Goal: Task Accomplishment & Management: Use online tool/utility

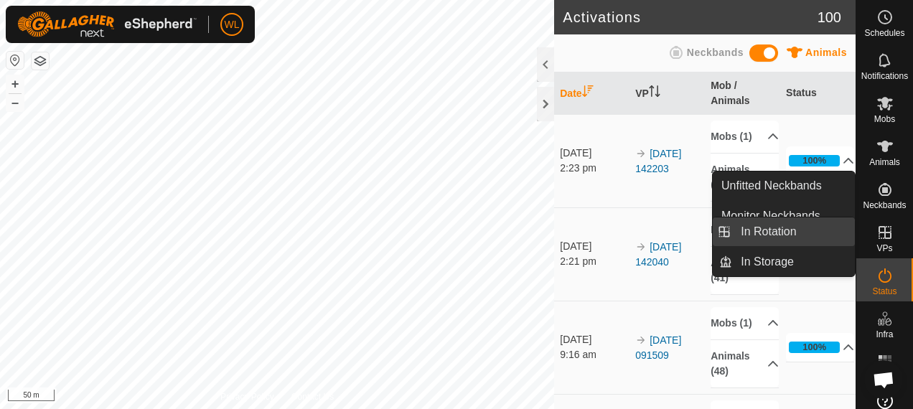
click at [817, 232] on link "In Rotation" at bounding box center [793, 232] width 123 height 29
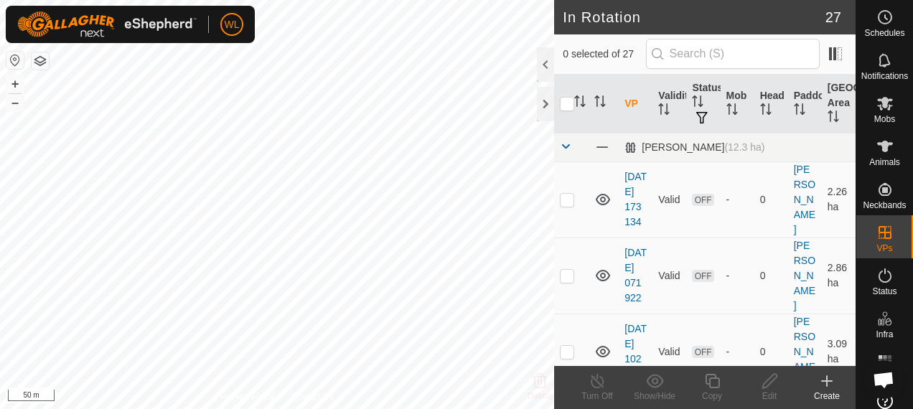
click at [826, 381] on icon at bounding box center [827, 381] width 10 height 0
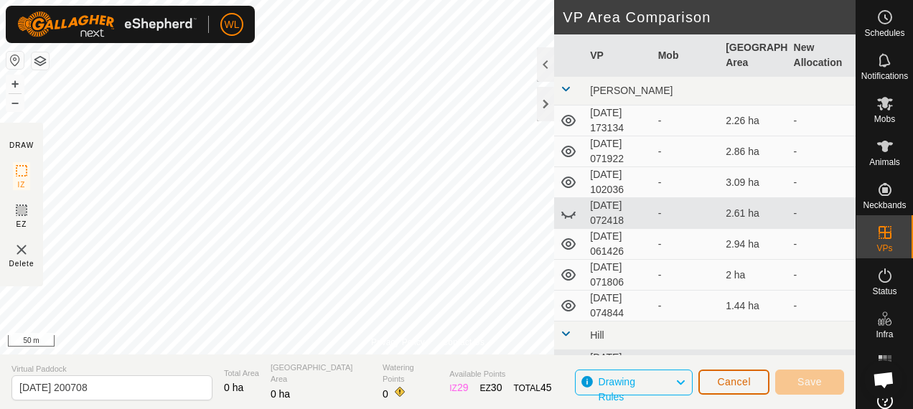
click at [757, 383] on button "Cancel" at bounding box center [734, 382] width 71 height 25
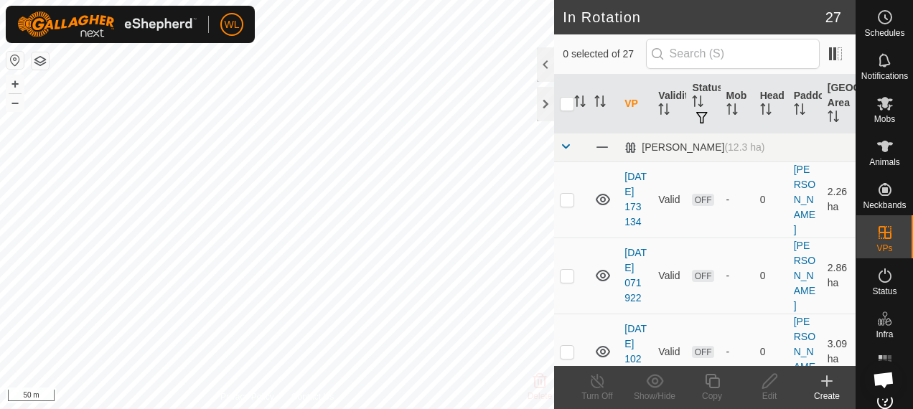
click at [825, 383] on icon at bounding box center [827, 381] width 17 height 17
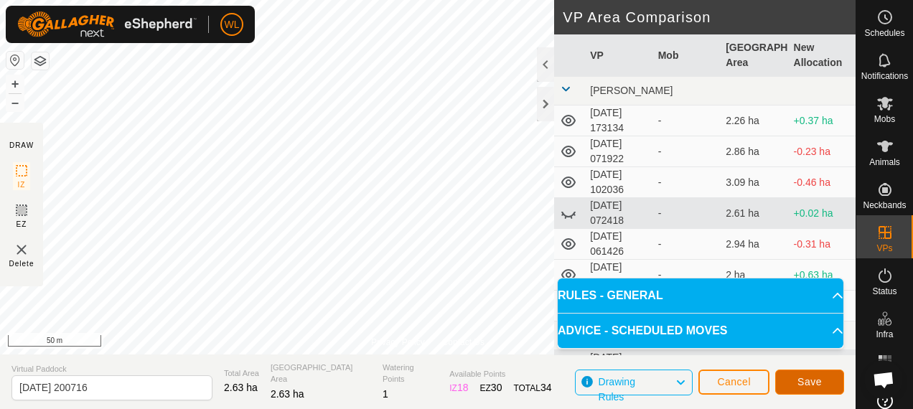
click at [809, 391] on button "Save" at bounding box center [809, 382] width 69 height 25
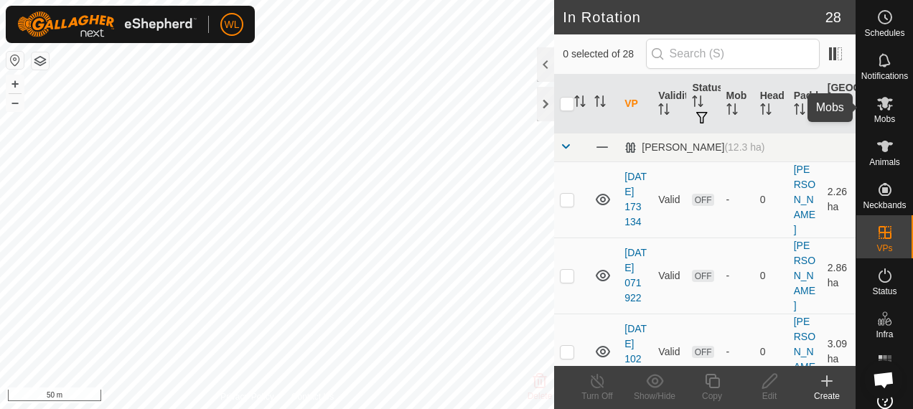
click at [875, 115] on span "Mobs" at bounding box center [885, 119] width 21 height 9
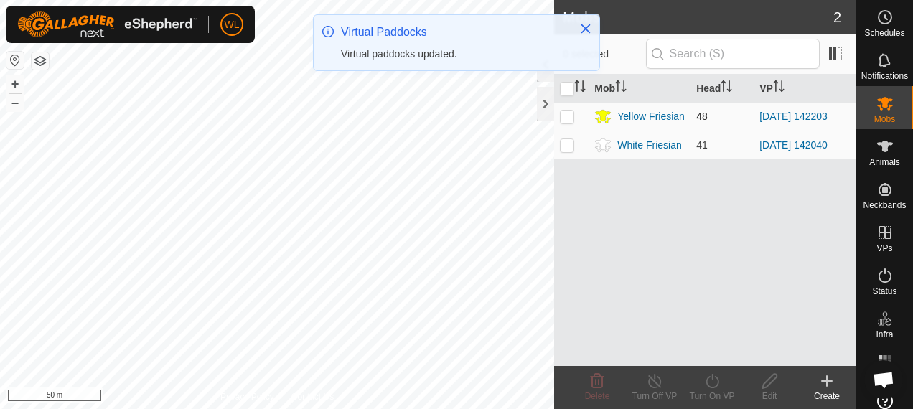
click at [570, 116] on p-checkbox at bounding box center [567, 116] width 14 height 11
checkbox input "true"
click at [712, 383] on icon at bounding box center [713, 381] width 18 height 17
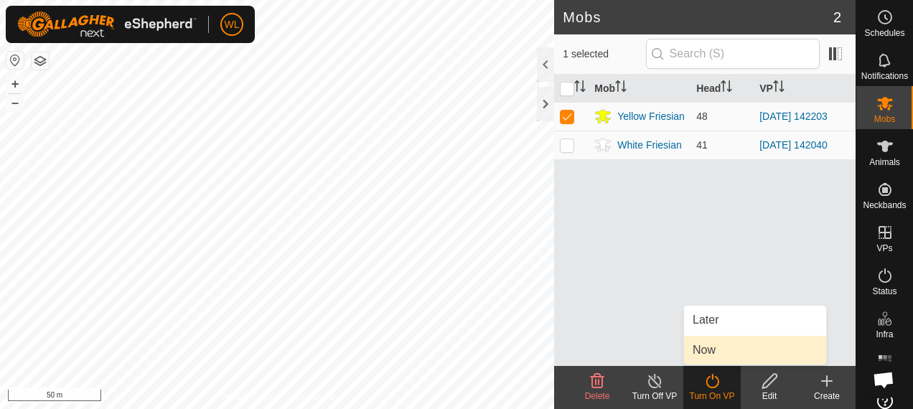
click at [699, 340] on link "Now" at bounding box center [755, 350] width 142 height 29
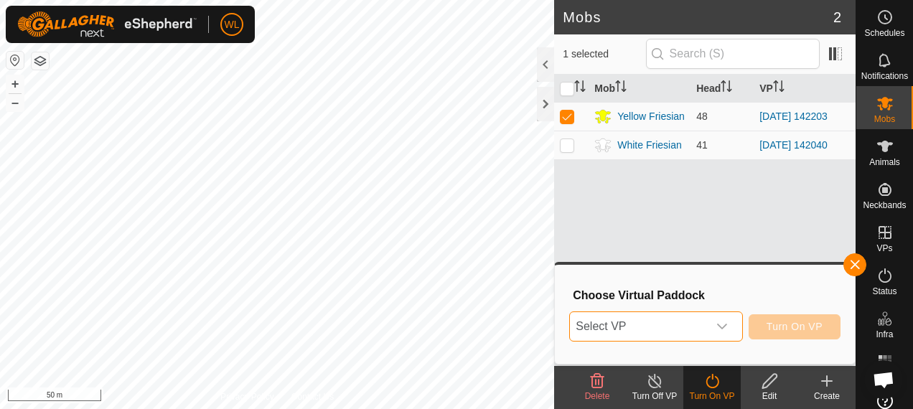
click at [630, 327] on span "Select VP" at bounding box center [638, 326] width 137 height 29
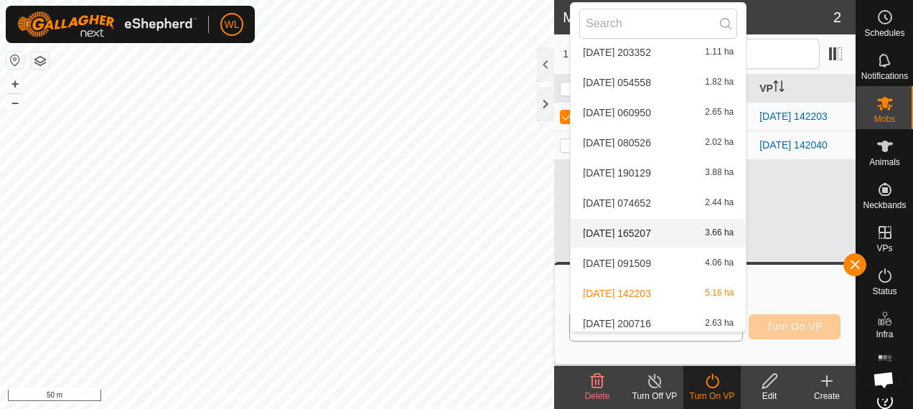
scroll to position [688, 0]
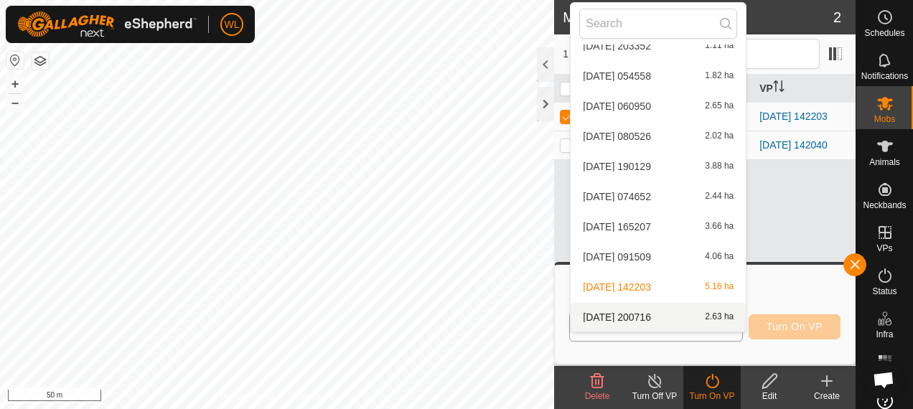
click at [653, 310] on li "[DATE] 200716 2.63 ha" at bounding box center [658, 317] width 175 height 29
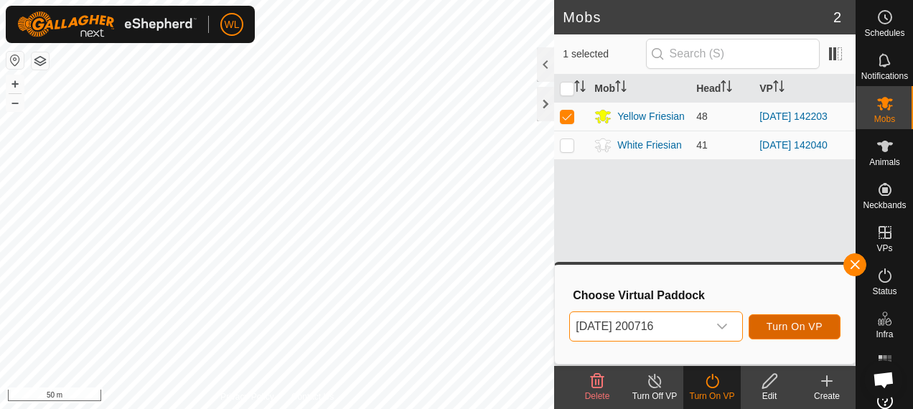
click at [795, 324] on span "Turn On VP" at bounding box center [795, 326] width 56 height 11
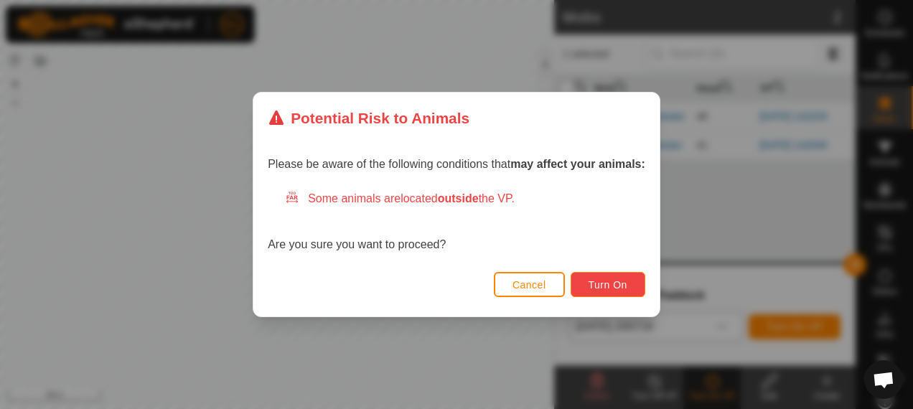
click at [582, 278] on button "Turn On" at bounding box center [608, 284] width 75 height 25
